Goal: Transaction & Acquisition: Purchase product/service

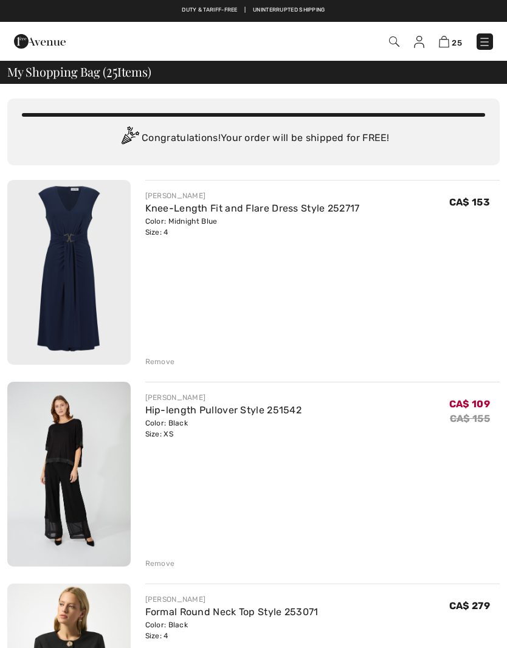
click at [282, 204] on link "Knee-Length Fit and Flare Dress Style 252717" at bounding box center [252, 208] width 214 height 12
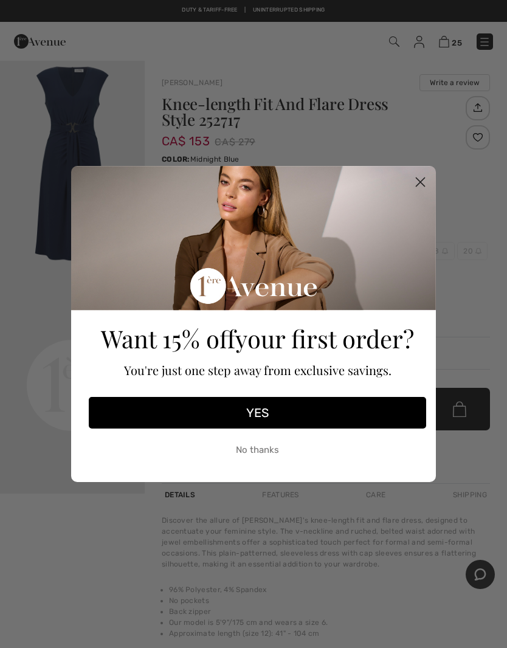
click at [429, 183] on circle "Close dialog" at bounding box center [420, 182] width 20 height 20
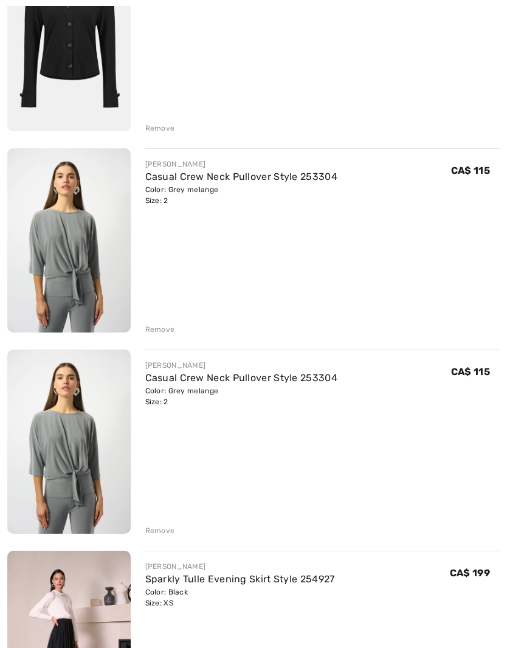
scroll to position [4463, 0]
click at [154, 332] on div "Remove" at bounding box center [160, 328] width 30 height 11
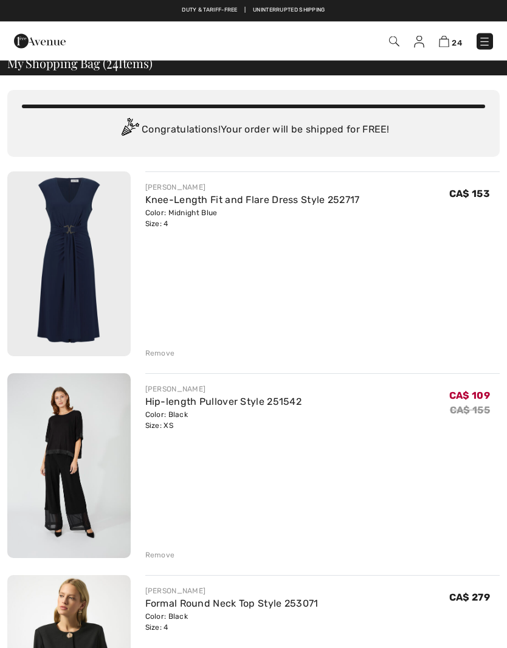
scroll to position [0, 0]
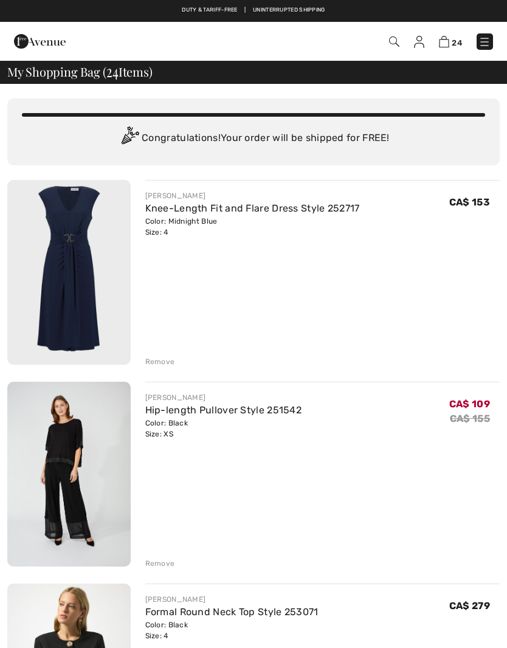
click at [479, 44] on img at bounding box center [484, 42] width 12 height 12
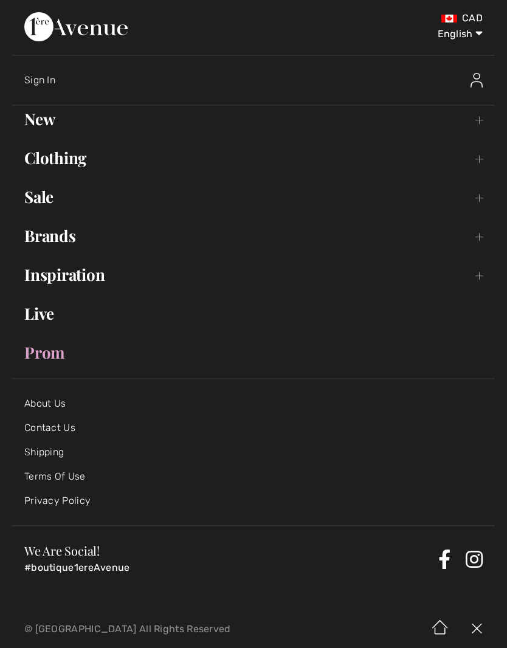
click at [37, 119] on link "New Toggle submenu" at bounding box center [253, 119] width 482 height 27
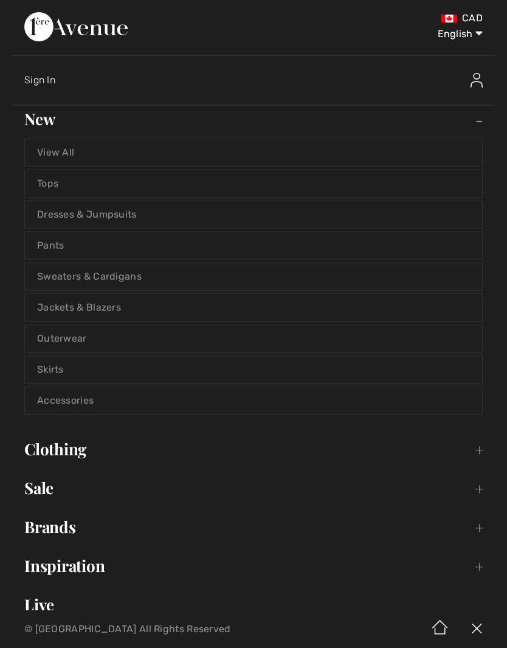
click at [367, 151] on link "View All" at bounding box center [253, 152] width 457 height 27
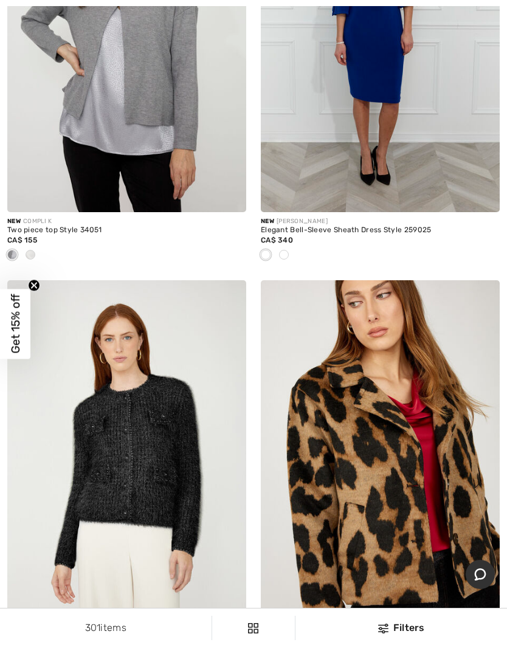
scroll to position [1098, 0]
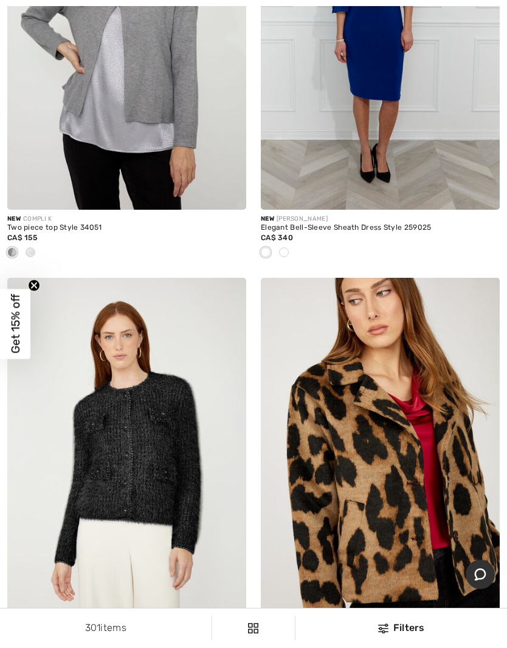
click at [36, 255] on div at bounding box center [30, 253] width 18 height 20
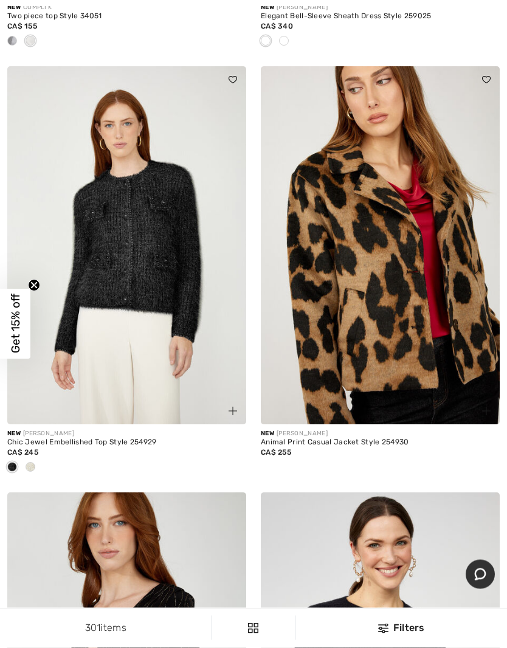
scroll to position [1309, 0]
click at [53, 213] on img at bounding box center [126, 245] width 239 height 358
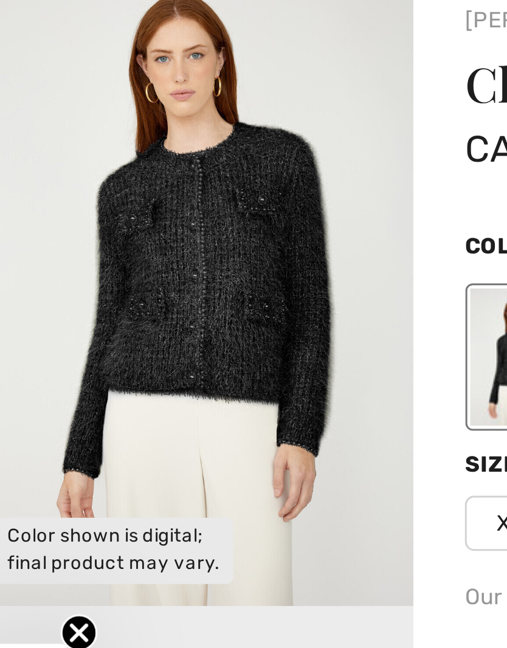
click at [39, 118] on img "1 / 1" at bounding box center [72, 168] width 145 height 217
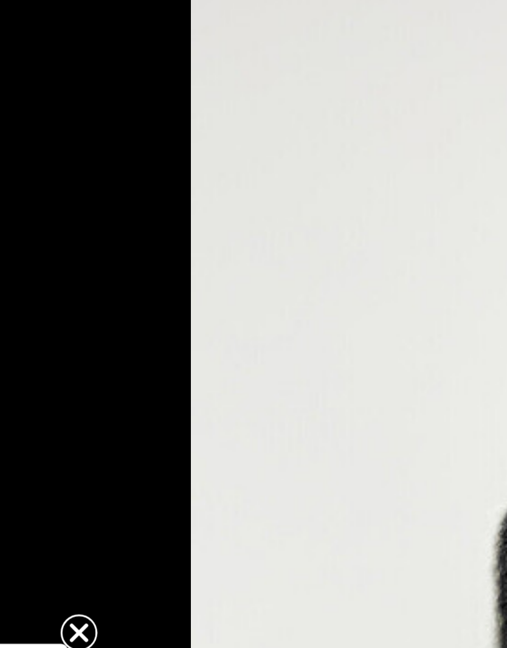
click at [32, 283] on icon "Close teaser" at bounding box center [34, 285] width 5 height 5
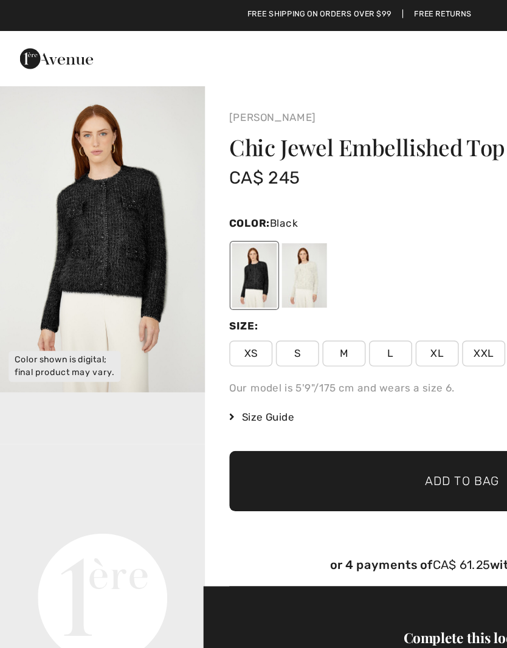
click at [42, 198] on img "1 / 1" at bounding box center [72, 168] width 145 height 217
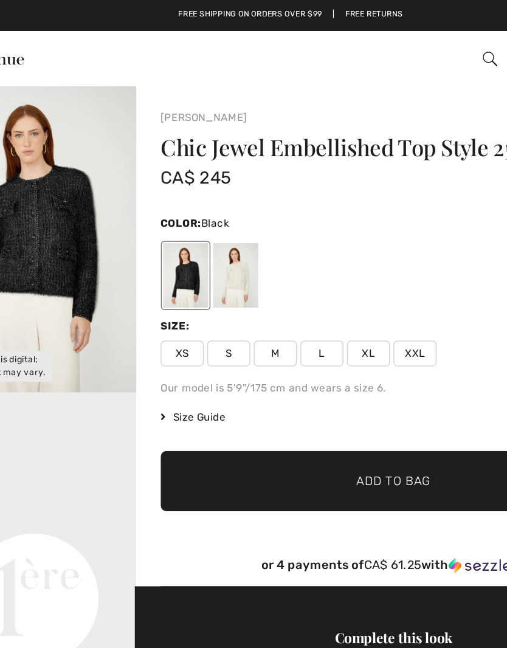
click at [162, 251] on span "XS" at bounding box center [177, 249] width 30 height 18
click at [300, 339] on span "Add to Bag" at bounding box center [326, 339] width 52 height 13
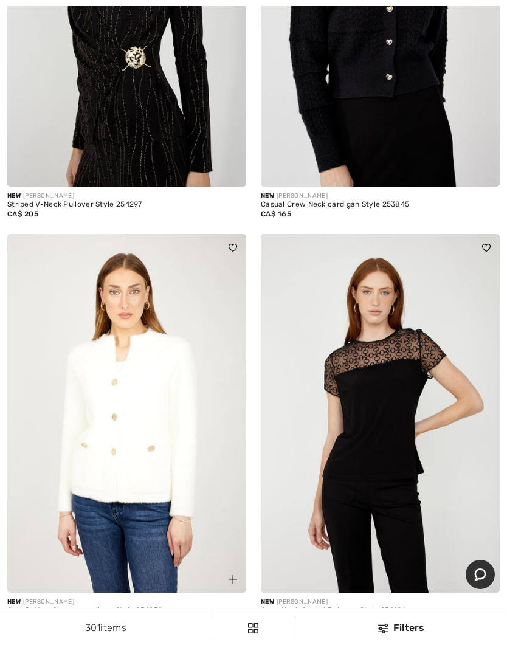
scroll to position [2000, 0]
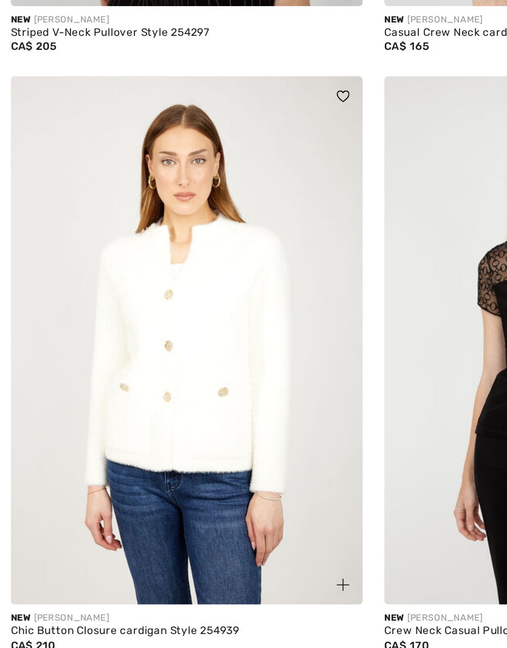
click at [165, 244] on img at bounding box center [126, 386] width 239 height 358
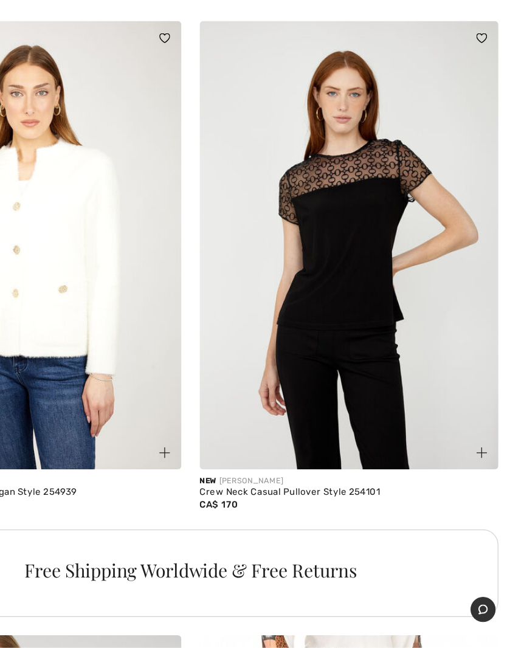
scroll to position [2101, 0]
click at [303, 287] on img at bounding box center [380, 285] width 239 height 358
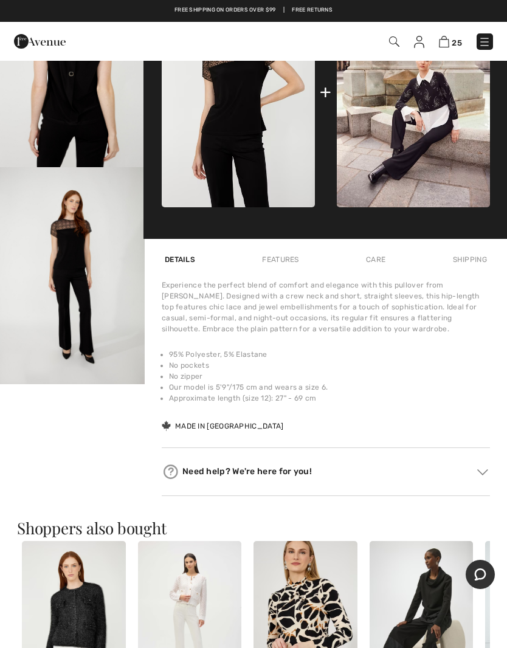
scroll to position [504, 0]
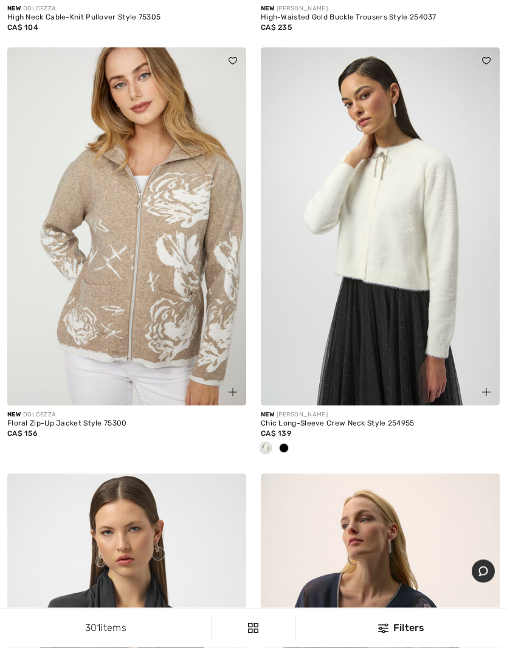
scroll to position [8724, 0]
click at [419, 283] on img at bounding box center [380, 226] width 239 height 358
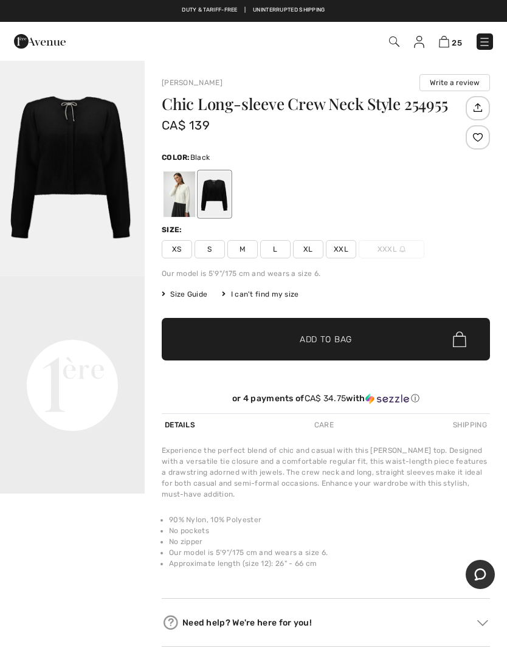
click at [225, 191] on div at bounding box center [215, 194] width 32 height 46
click at [65, 153] on img "1 / 1" at bounding box center [72, 168] width 145 height 217
click at [181, 249] on span "XS" at bounding box center [177, 249] width 30 height 18
click at [207, 345] on span "✔ Added to Bag Add to Bag" at bounding box center [326, 339] width 328 height 43
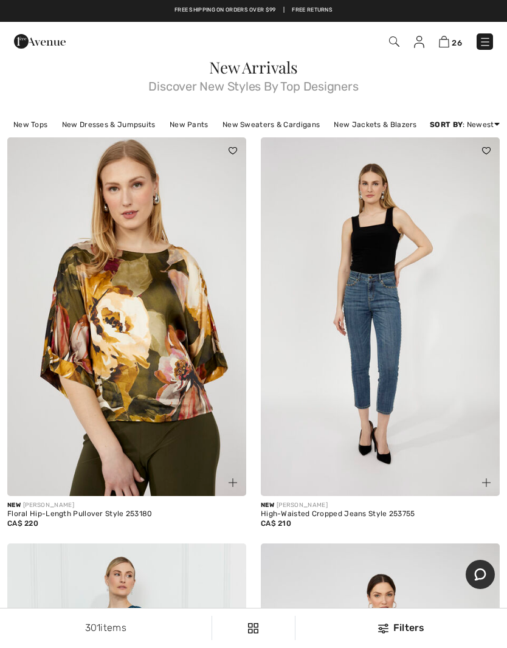
scroll to position [50, 0]
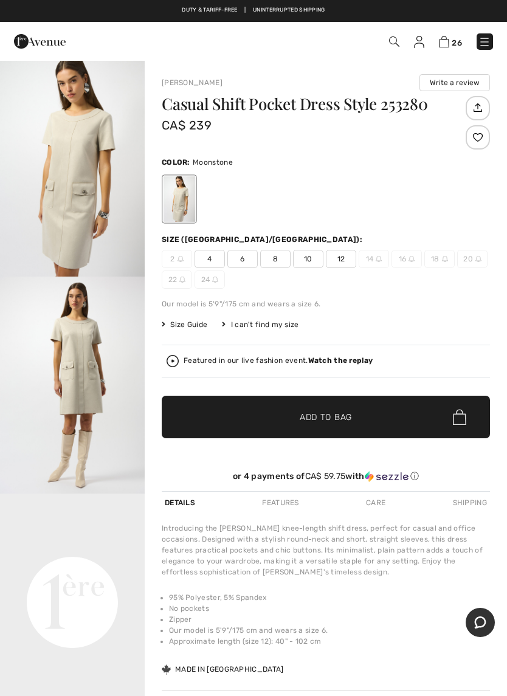
click at [63, 8] on div "Duty & tariff-free | Uninterrupted shipping" at bounding box center [253, 10] width 507 height 9
click at [277, 606] on li "No pockets" at bounding box center [329, 608] width 321 height 11
click at [156, 566] on div "Joseph Ribkoff Write a review Casual Shift Pocket Dress Style 253280 CA$ 239 Co…" at bounding box center [326, 405] width 362 height 691
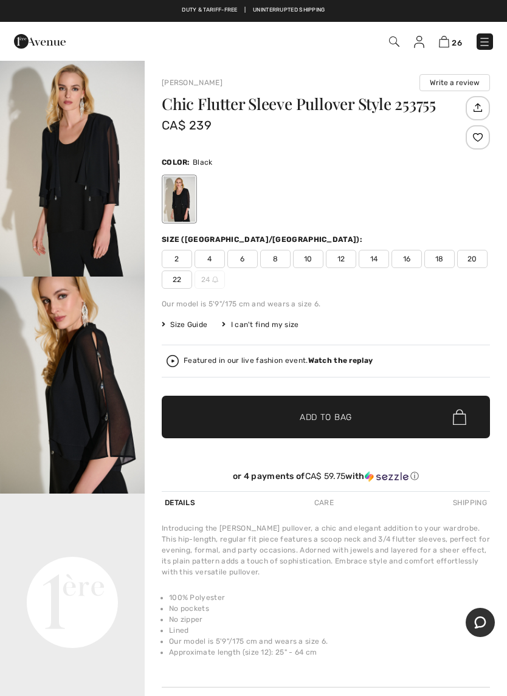
click at [173, 259] on span "2" at bounding box center [177, 259] width 30 height 18
click at [406, 421] on span "✔ Added to Bag Add to Bag" at bounding box center [326, 417] width 328 height 43
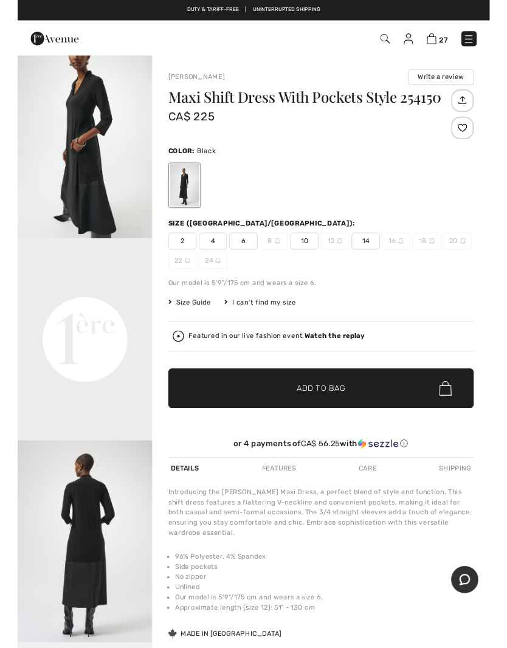
scroll to position [300, 0]
